Goal: Task Accomplishment & Management: Use online tool/utility

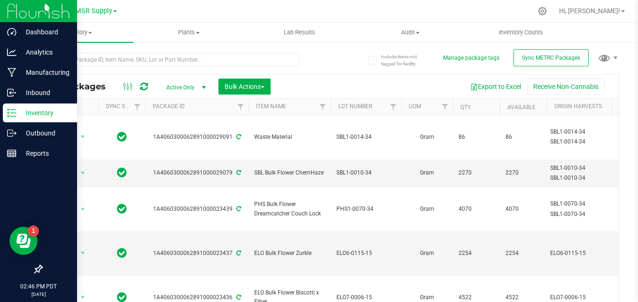
click at [15, 115] on icon at bounding box center [11, 112] width 9 height 9
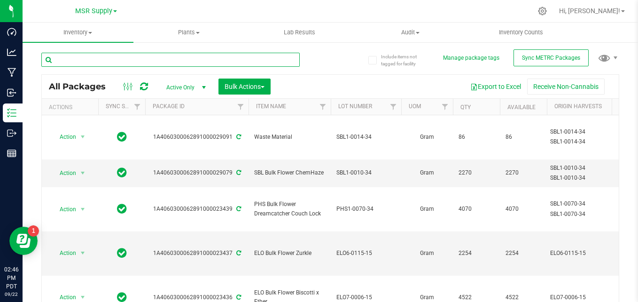
click at [185, 60] on input "text" at bounding box center [170, 60] width 259 height 14
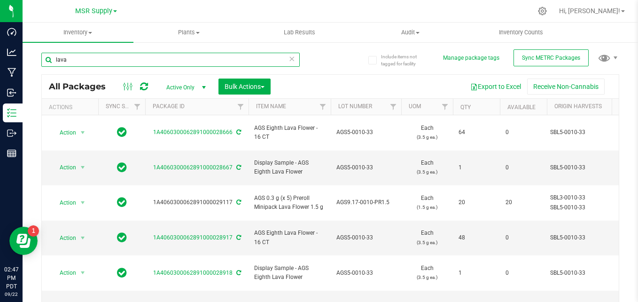
click at [256, 63] on input "lava" at bounding box center [170, 60] width 259 height 14
type input "l"
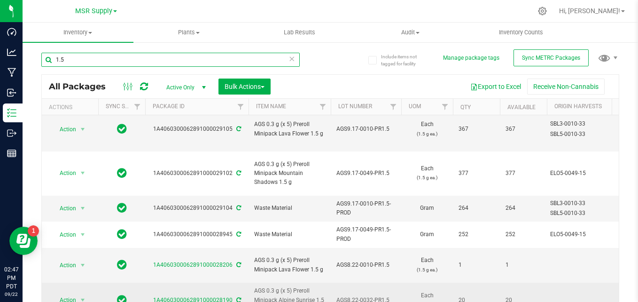
scroll to position [241, 0]
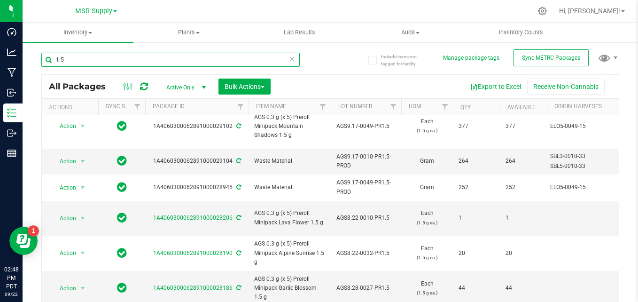
click at [270, 57] on input "1.5" at bounding box center [170, 60] width 259 height 14
type input "1"
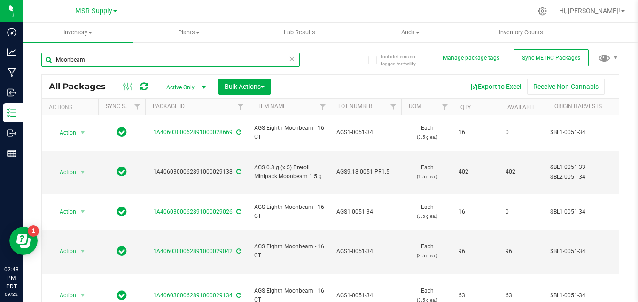
type input "Moonbeam"
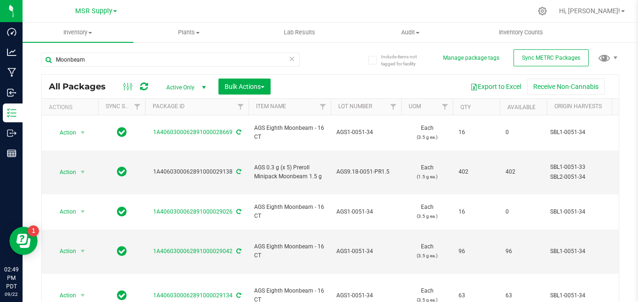
click at [289, 60] on icon at bounding box center [292, 58] width 7 height 11
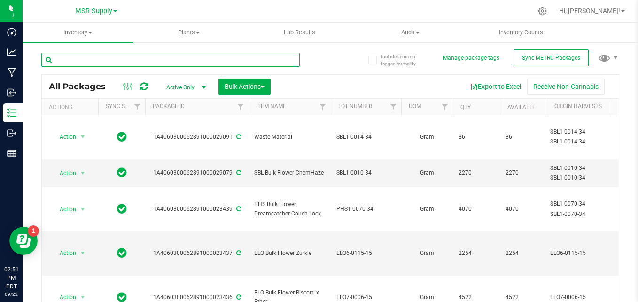
click at [148, 60] on input "text" at bounding box center [170, 60] width 259 height 14
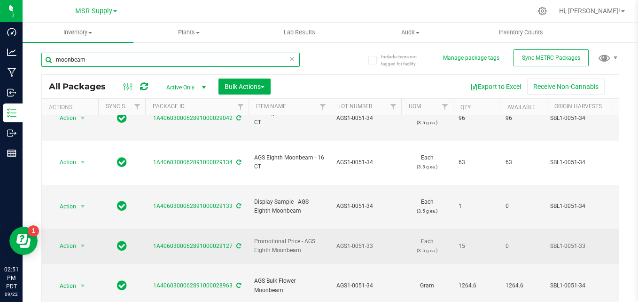
scroll to position [188, 0]
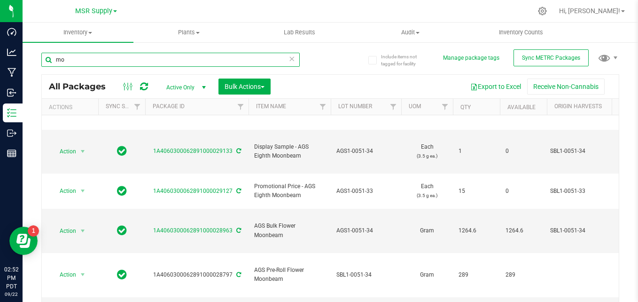
type input "m"
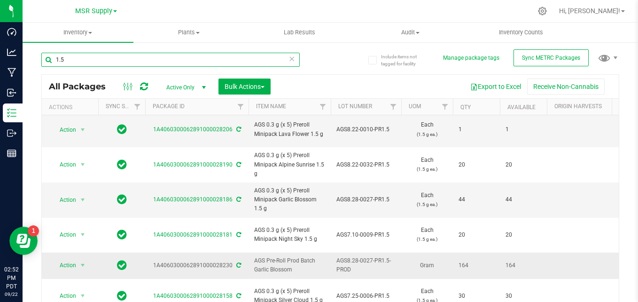
scroll to position [282, 0]
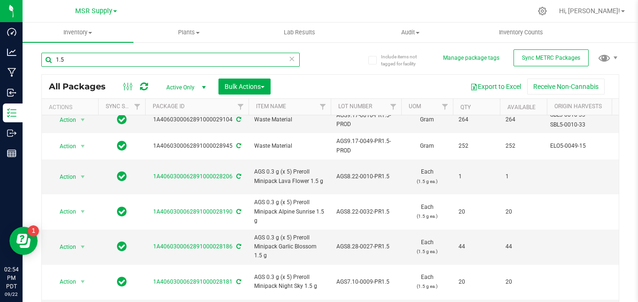
click at [142, 57] on input "1.5" at bounding box center [170, 60] width 259 height 14
type input "1"
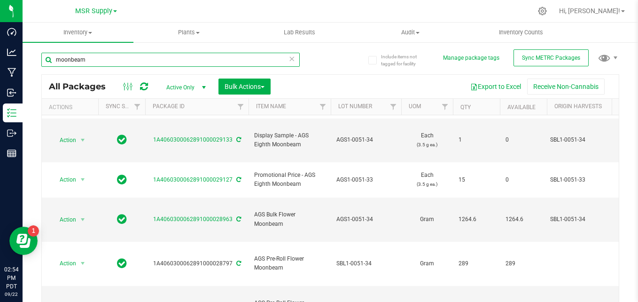
type input "moonbeam"
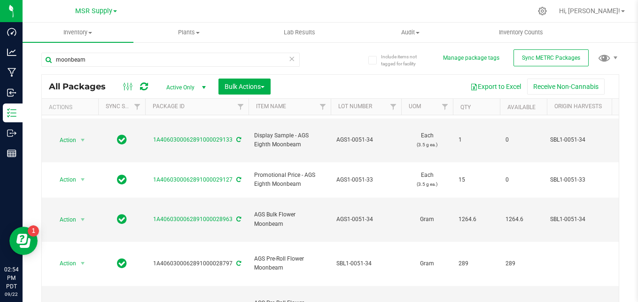
click at [291, 58] on icon at bounding box center [292, 58] width 7 height 11
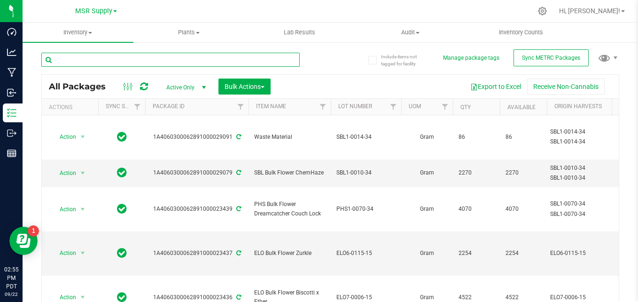
click at [139, 58] on input "text" at bounding box center [170, 60] width 259 height 14
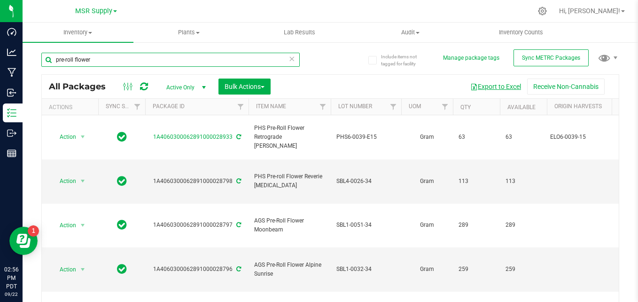
type input "pre-roll flower"
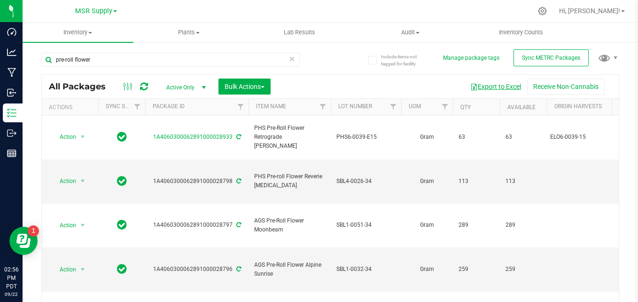
click at [484, 86] on button "Export to Excel" at bounding box center [496, 87] width 63 height 16
